Goal: Information Seeking & Learning: Learn about a topic

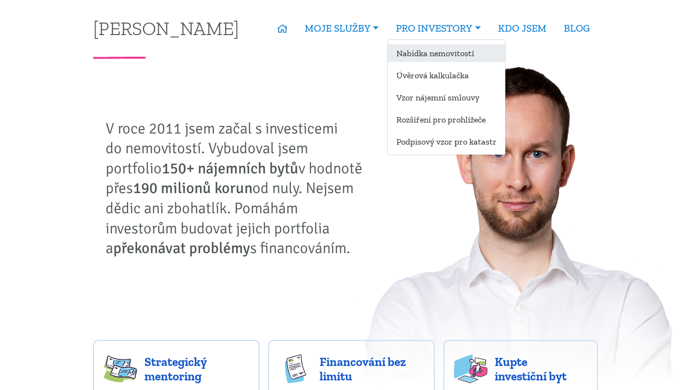
click at [427, 56] on link "Nabídka nemovitostí" at bounding box center [447, 53] width 118 height 18
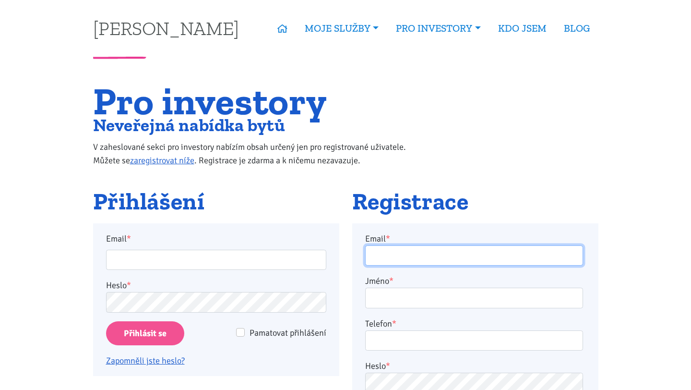
type input "monakub@gmail.com"
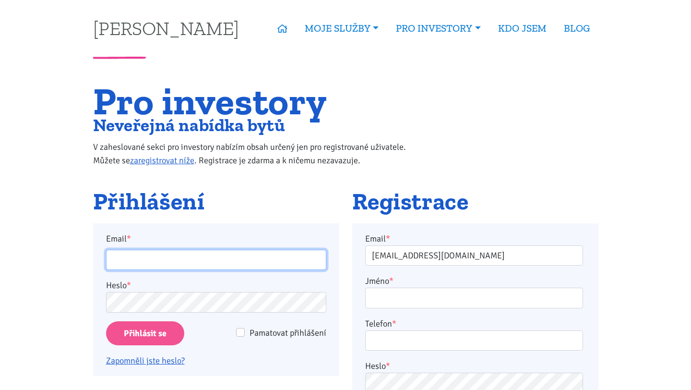
type input "monakub@gmail.com"
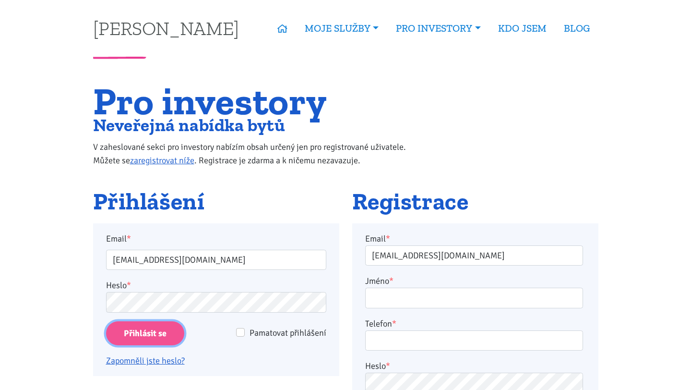
click at [159, 339] on input "Přihlásit se" at bounding box center [145, 333] width 78 height 24
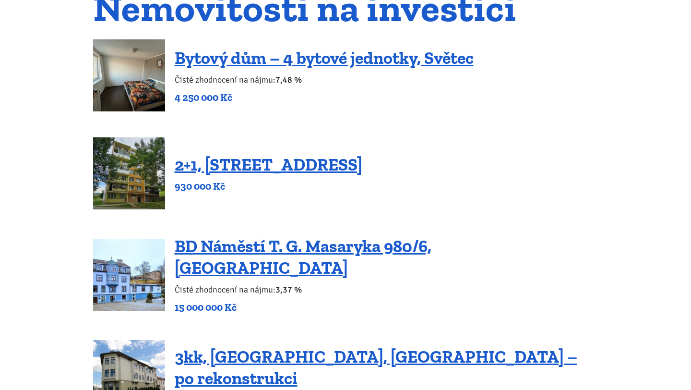
scroll to position [114, 0]
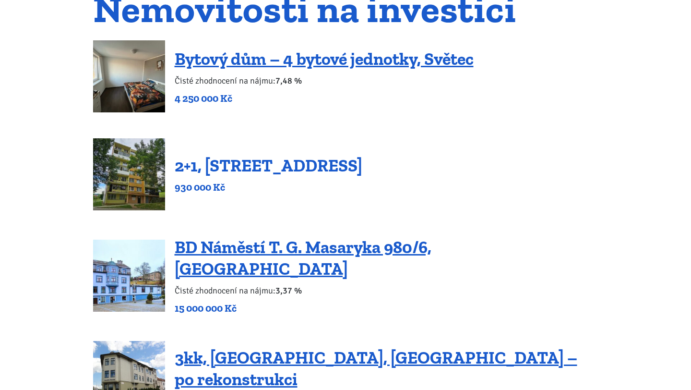
click at [339, 168] on link "2+1, Nová výstavba 201, Obrnice" at bounding box center [269, 165] width 188 height 21
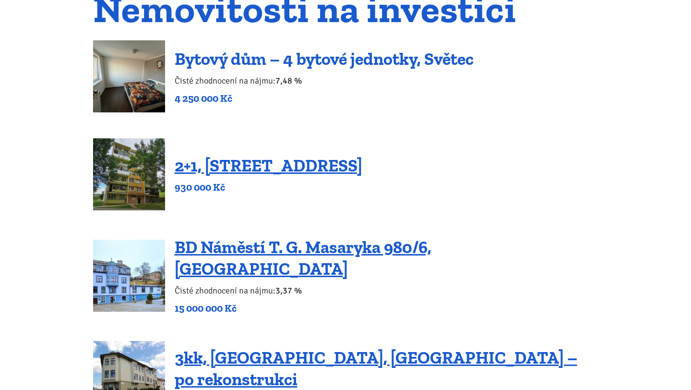
click at [386, 55] on link "Bytový dům – 4 bytové jednotky, Světec" at bounding box center [324, 58] width 299 height 21
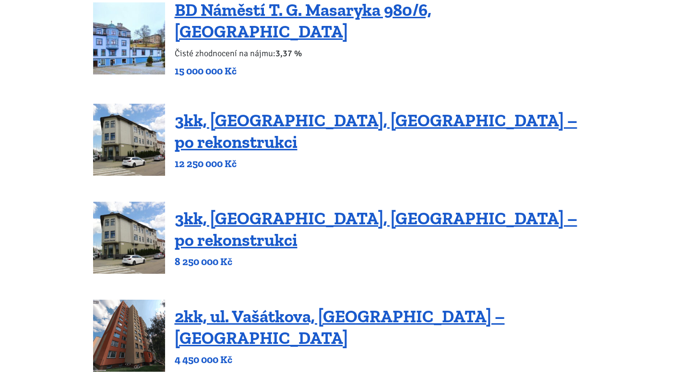
scroll to position [358, 0]
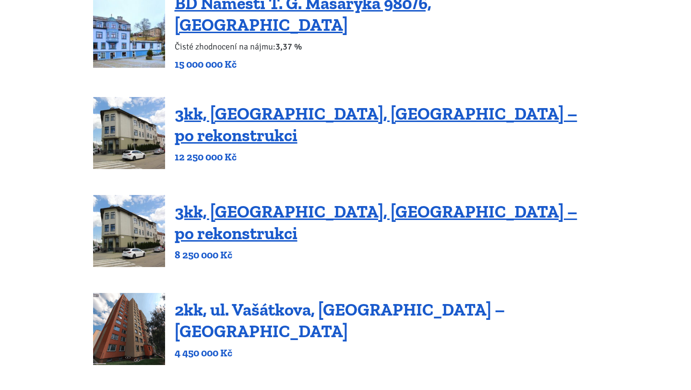
click at [306, 318] on link "2kk, ul. Vašátkova, Praha – Černý Most" at bounding box center [340, 320] width 330 height 42
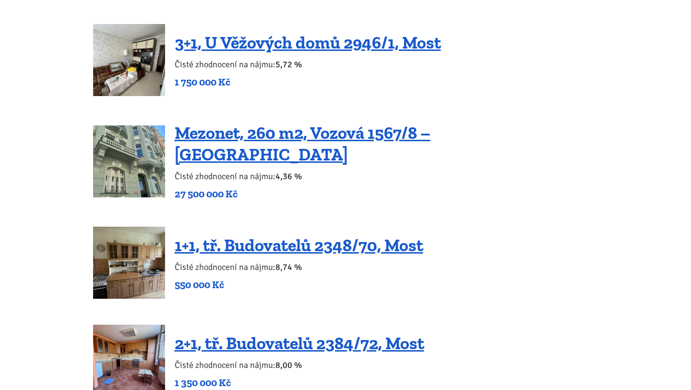
scroll to position [1597, 0]
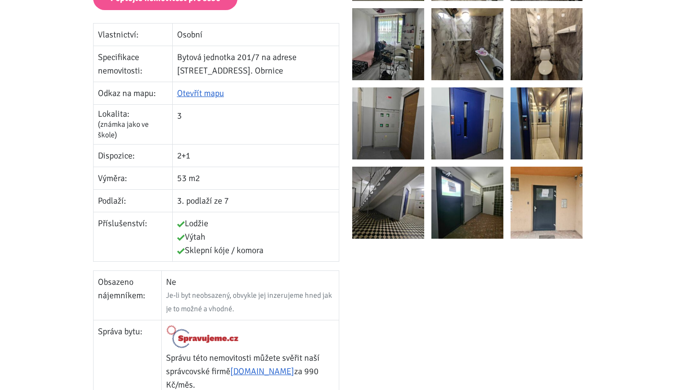
scroll to position [229, 0]
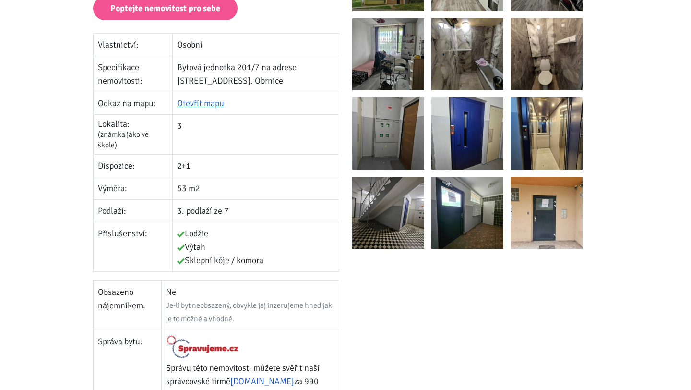
click at [537, 63] on img at bounding box center [547, 54] width 72 height 72
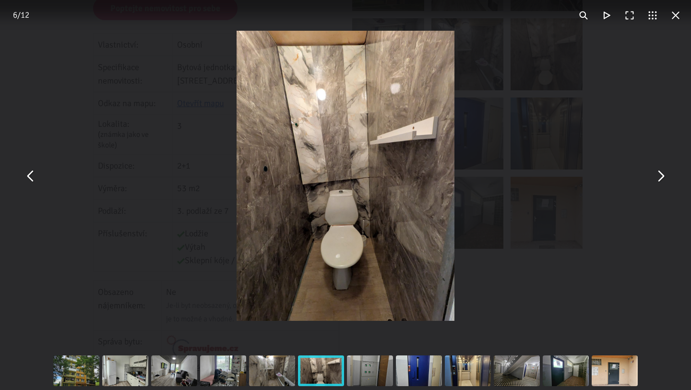
click at [660, 179] on button "You can close this modal content with the ESC key" at bounding box center [660, 175] width 23 height 23
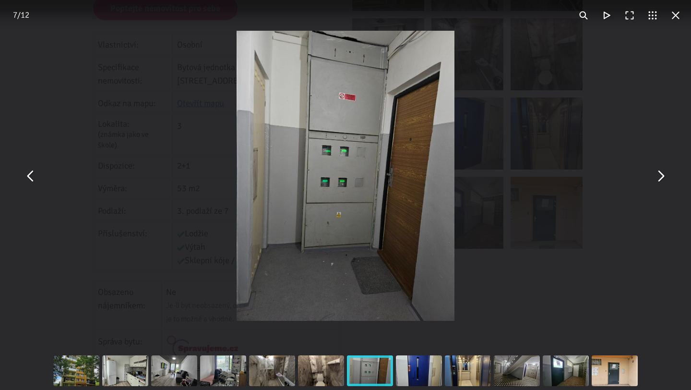
click at [660, 179] on button "You can close this modal content with the ESC key" at bounding box center [660, 175] width 23 height 23
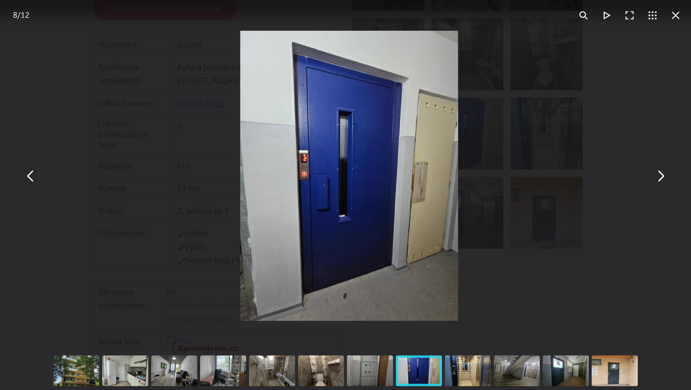
click at [660, 179] on button "You can close this modal content with the ESC key" at bounding box center [660, 175] width 23 height 23
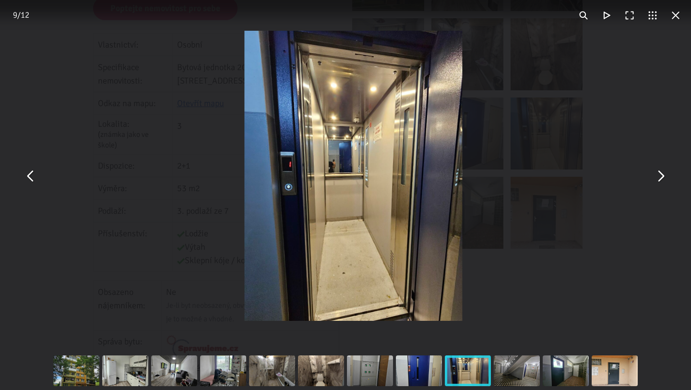
click at [660, 179] on button "You can close this modal content with the ESC key" at bounding box center [660, 175] width 23 height 23
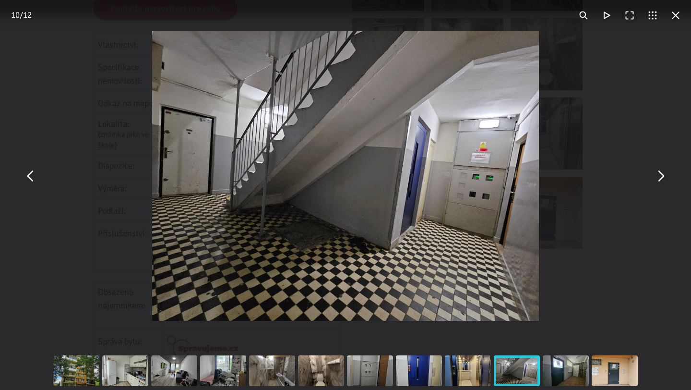
click at [29, 177] on button "You can close this modal content with the ESC key" at bounding box center [30, 175] width 23 height 23
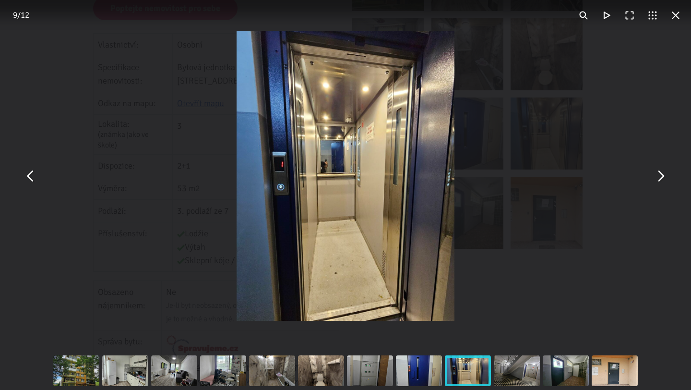
click at [654, 178] on button "You can close this modal content with the ESC key" at bounding box center [660, 175] width 23 height 23
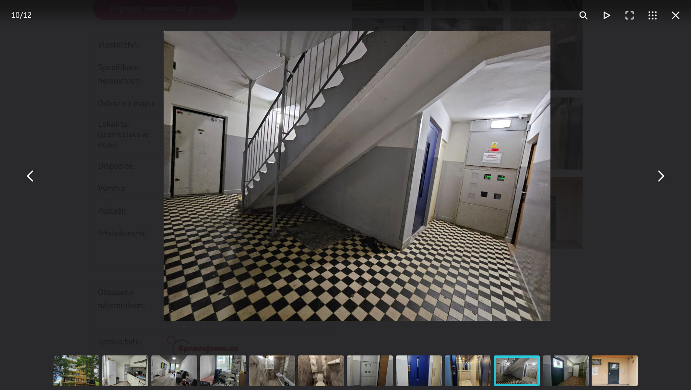
click at [654, 178] on button "You can close this modal content with the ESC key" at bounding box center [660, 175] width 23 height 23
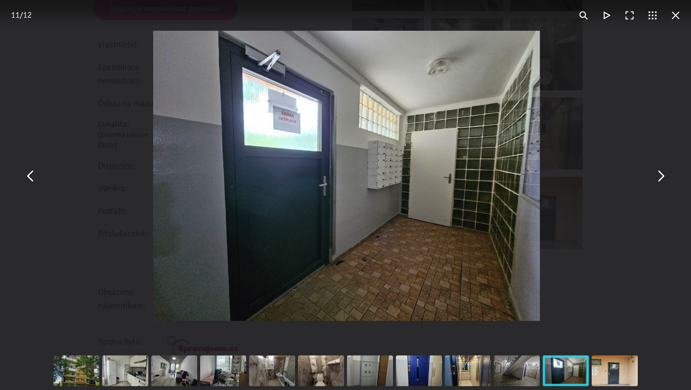
click at [654, 178] on button "You can close this modal content with the ESC key" at bounding box center [660, 175] width 23 height 23
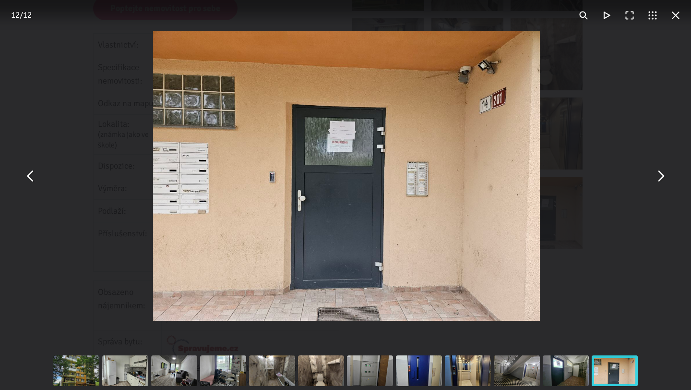
click at [654, 178] on button "You can close this modal content with the ESC key" at bounding box center [660, 175] width 23 height 23
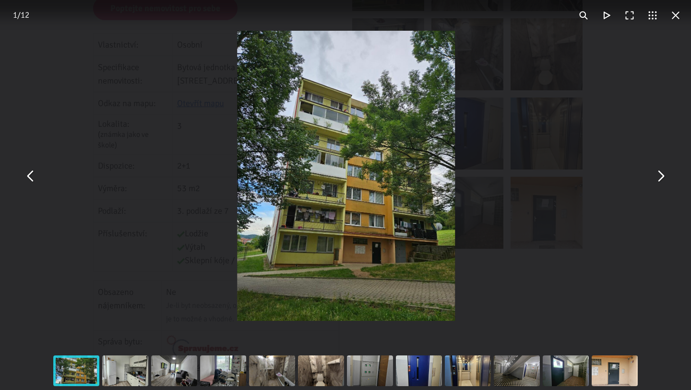
click at [654, 178] on button "You can close this modal content with the ESC key" at bounding box center [660, 175] width 23 height 23
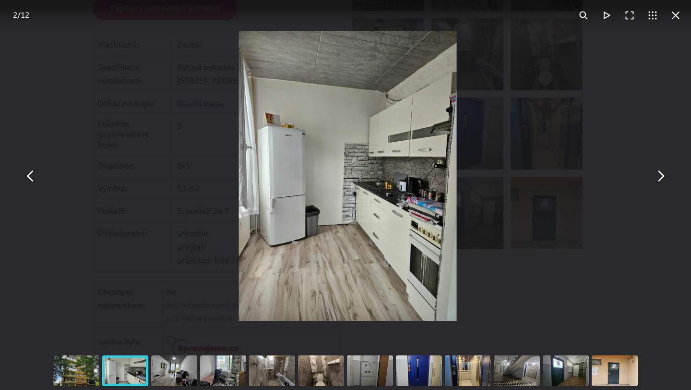
click at [654, 178] on button "You can close this modal content with the ESC key" at bounding box center [660, 175] width 23 height 23
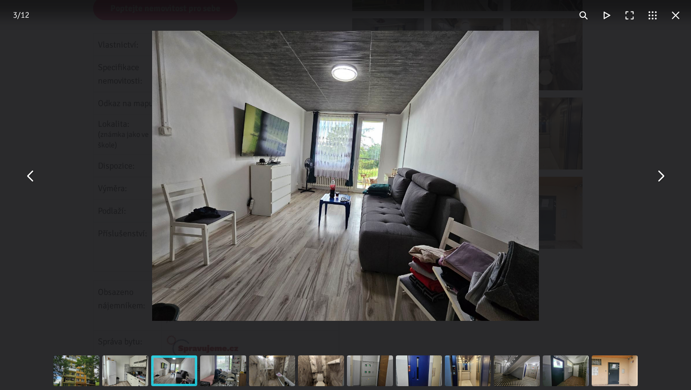
click at [675, 13] on button "You can close this modal content with the ESC key" at bounding box center [675, 15] width 23 height 23
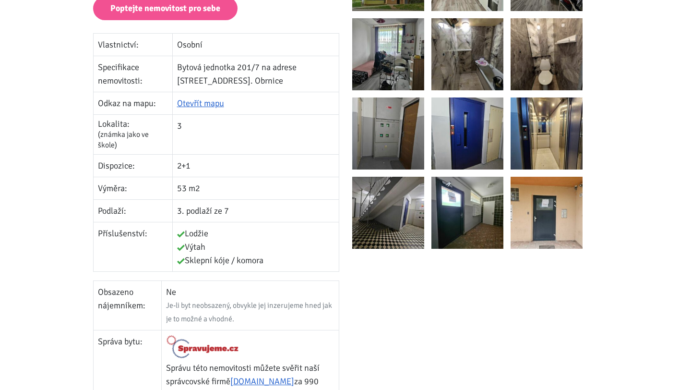
scroll to position [597, 0]
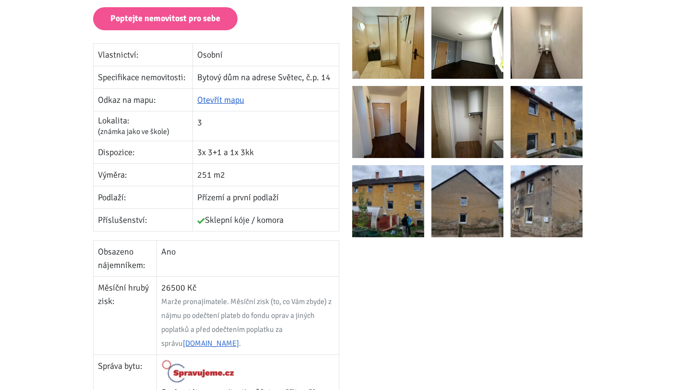
scroll to position [280, 0]
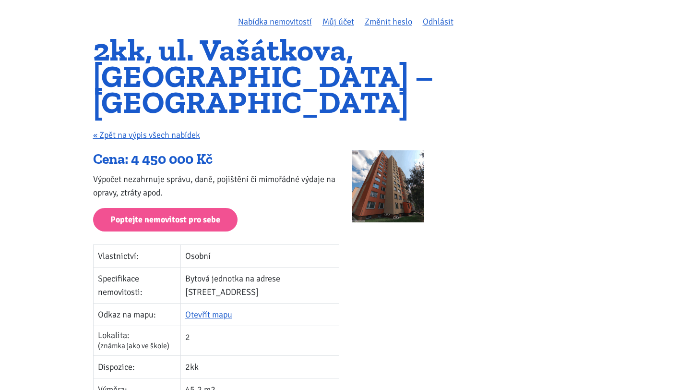
scroll to position [49, 0]
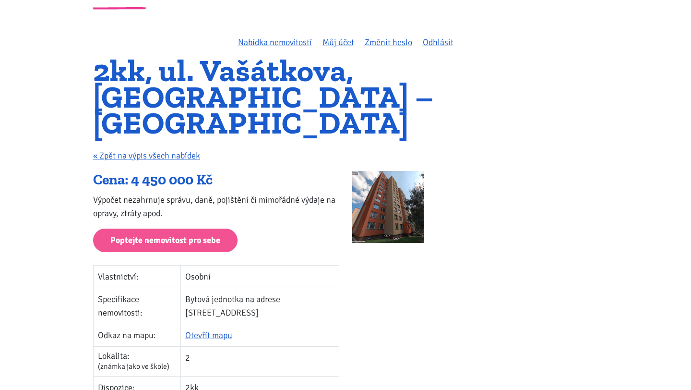
click at [404, 171] on img at bounding box center [388, 207] width 72 height 72
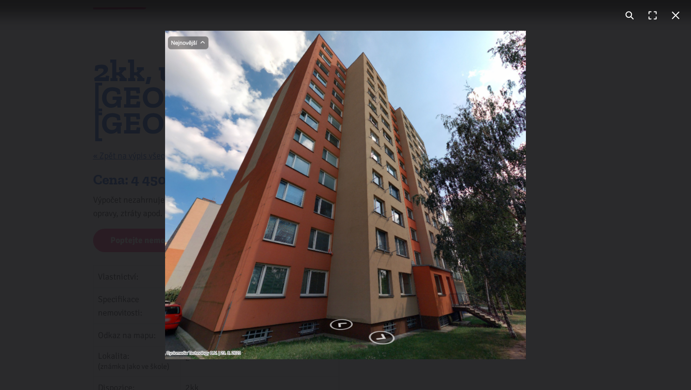
click at [679, 16] on button "You can close this modal content with the ESC key" at bounding box center [675, 15] width 23 height 23
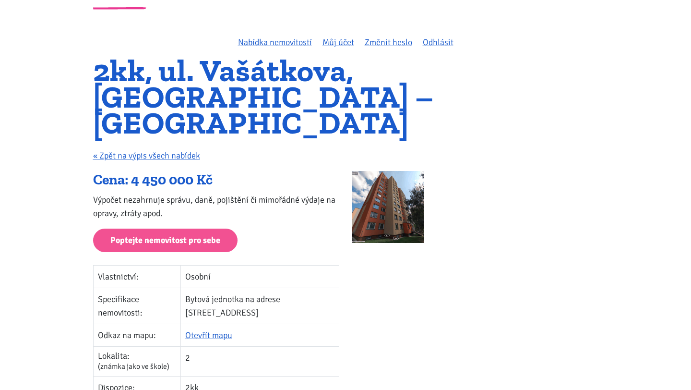
scroll to position [85, 0]
